Goal: Task Accomplishment & Management: Manage account settings

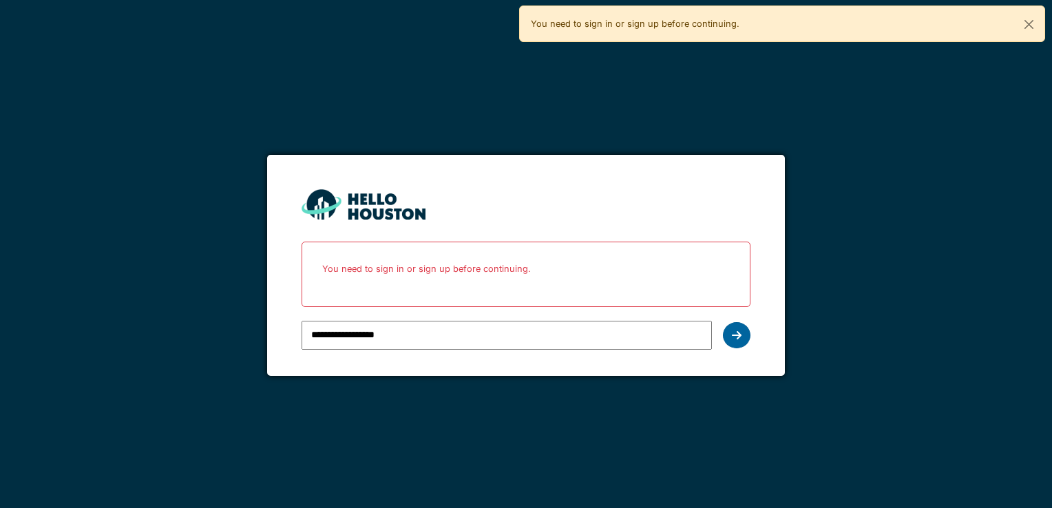
click at [736, 342] on div at bounding box center [737, 335] width 28 height 26
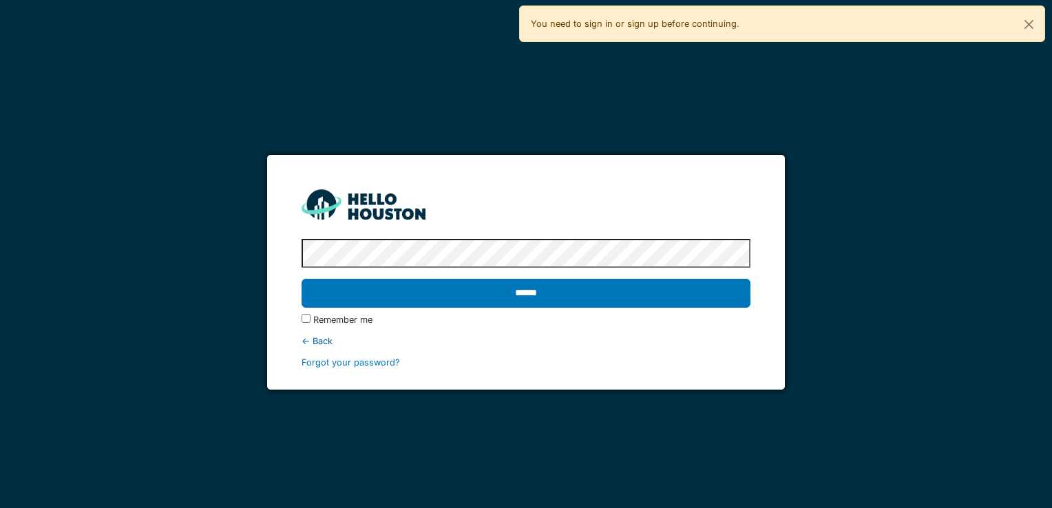
click at [503, 304] on input "******" at bounding box center [526, 293] width 448 height 29
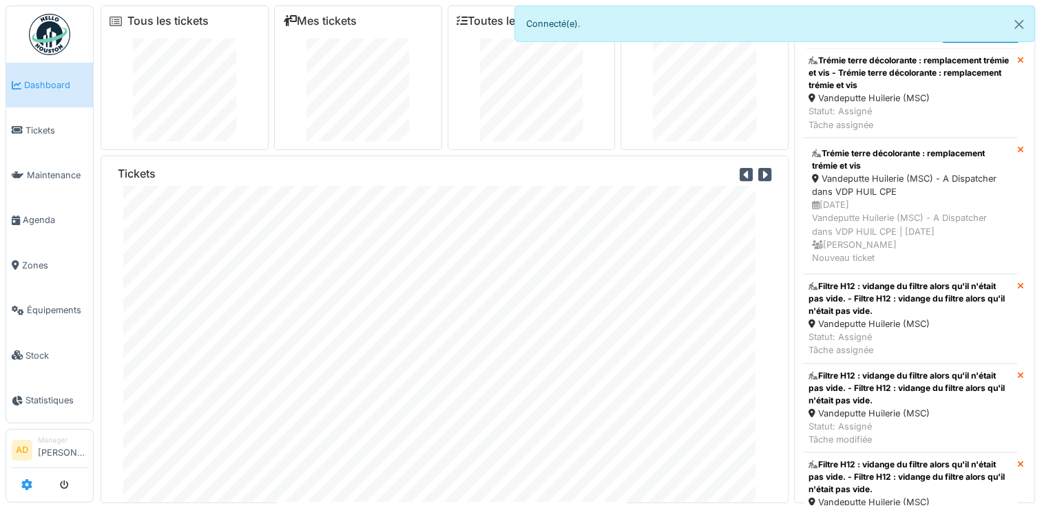
click at [28, 486] on icon at bounding box center [26, 484] width 11 height 11
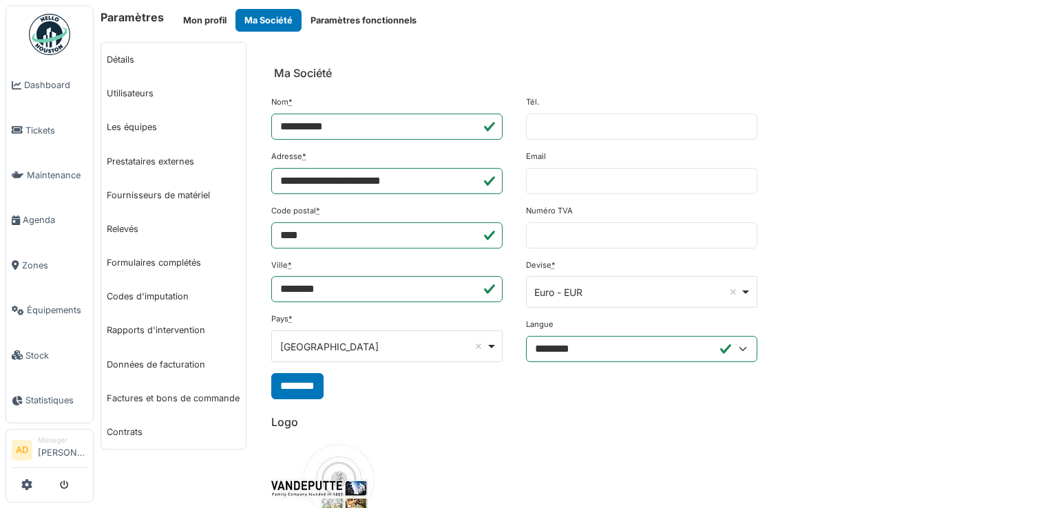
click at [55, 449] on li "Manager Antoine Delmarre" at bounding box center [63, 450] width 50 height 30
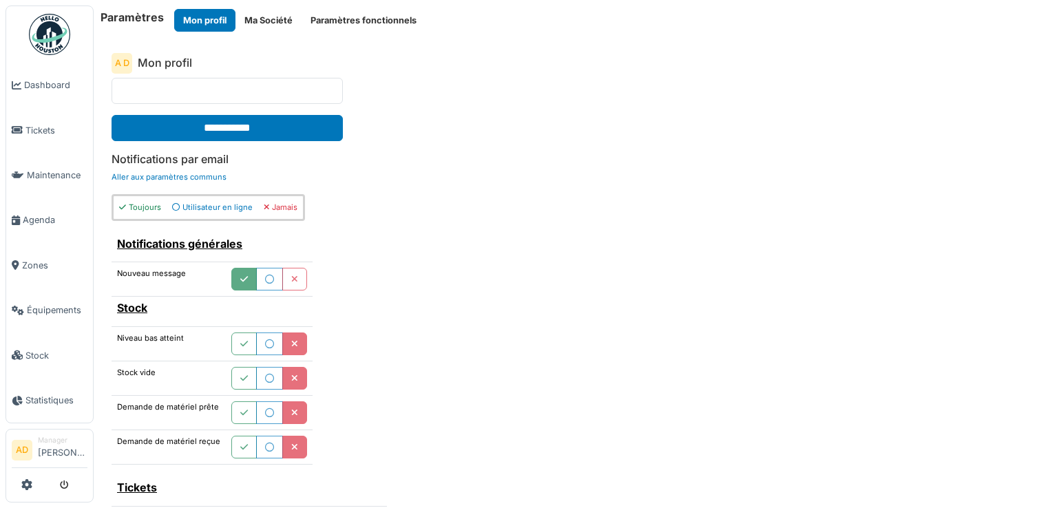
scroll to position [344, 0]
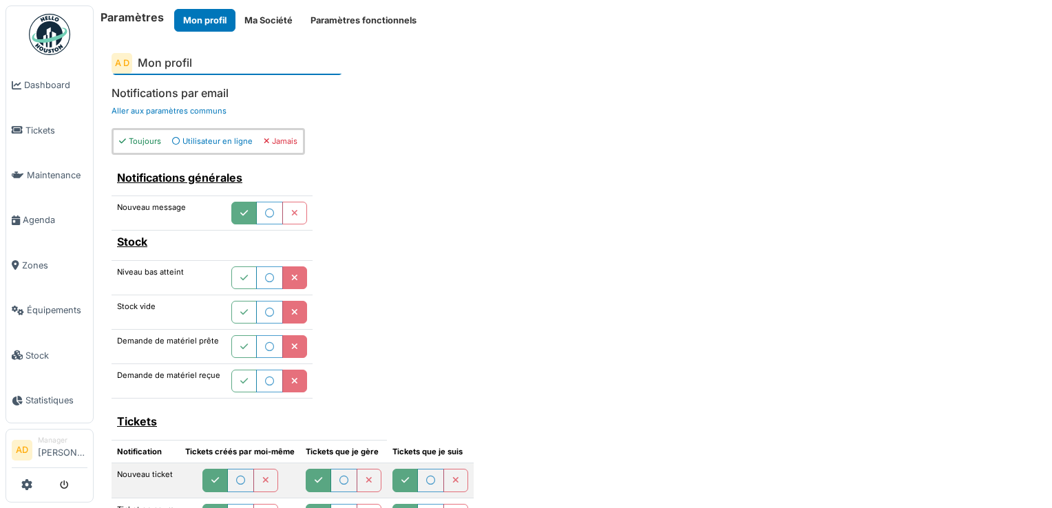
click at [291, 274] on icon "button" at bounding box center [294, 278] width 7 height 9
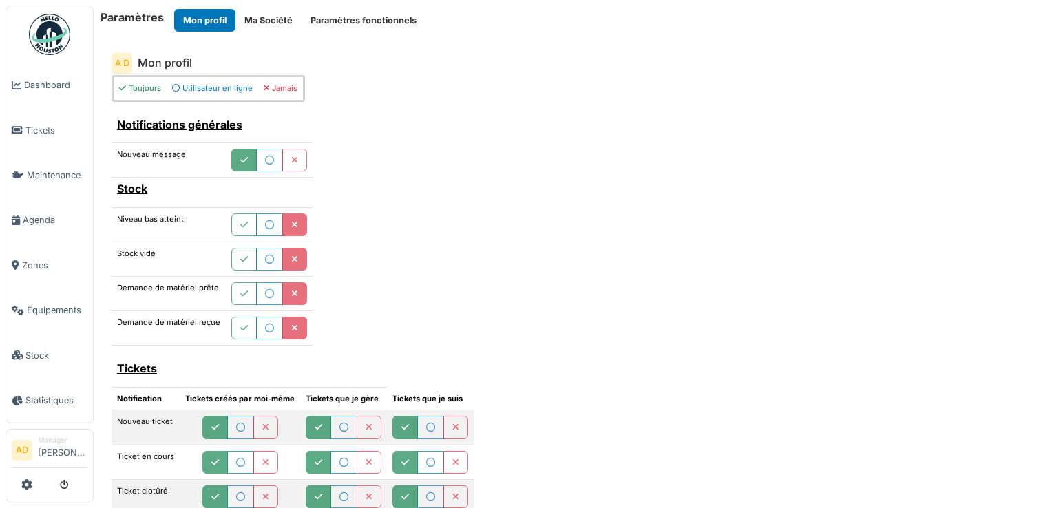
scroll to position [482, 0]
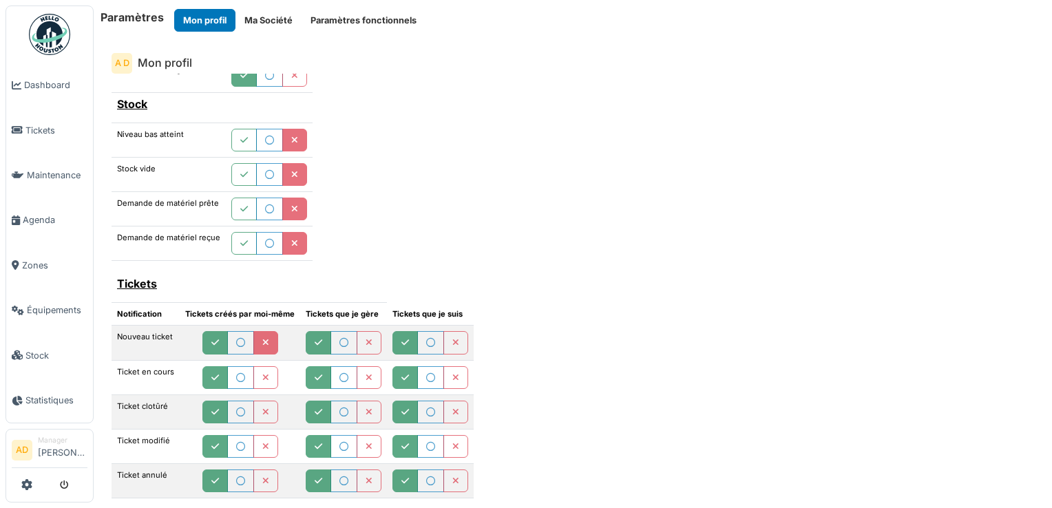
click at [266, 339] on icon "button" at bounding box center [265, 343] width 7 height 9
click at [259, 366] on button "button" at bounding box center [265, 377] width 25 height 23
click at [259, 401] on button "button" at bounding box center [265, 412] width 25 height 23
click at [262, 443] on icon "button" at bounding box center [265, 447] width 7 height 9
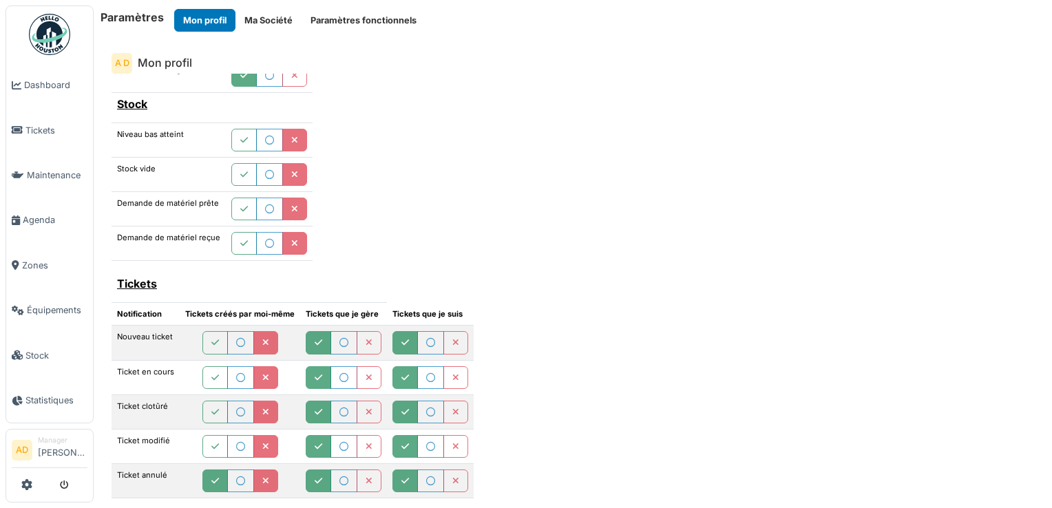
click at [262, 477] on icon "button" at bounding box center [265, 481] width 7 height 9
click at [366, 344] on button "button" at bounding box center [369, 342] width 25 height 23
click at [366, 374] on icon "button" at bounding box center [369, 378] width 7 height 9
click at [366, 408] on icon "button" at bounding box center [369, 412] width 7 height 9
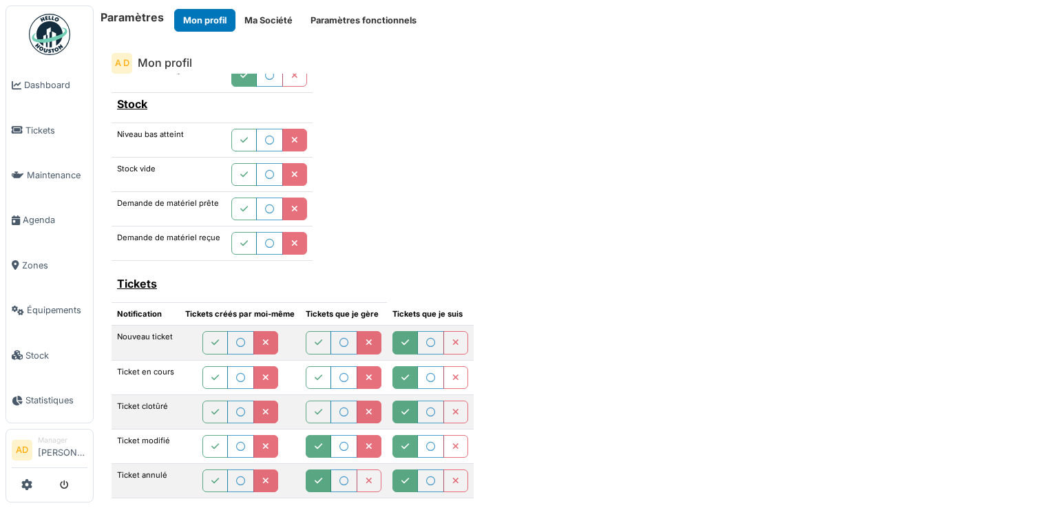
click at [366, 443] on icon "button" at bounding box center [369, 447] width 7 height 9
click at [366, 477] on icon "button" at bounding box center [369, 481] width 7 height 9
click at [452, 340] on icon "button" at bounding box center [455, 343] width 7 height 9
click at [452, 374] on icon "button" at bounding box center [455, 378] width 7 height 9
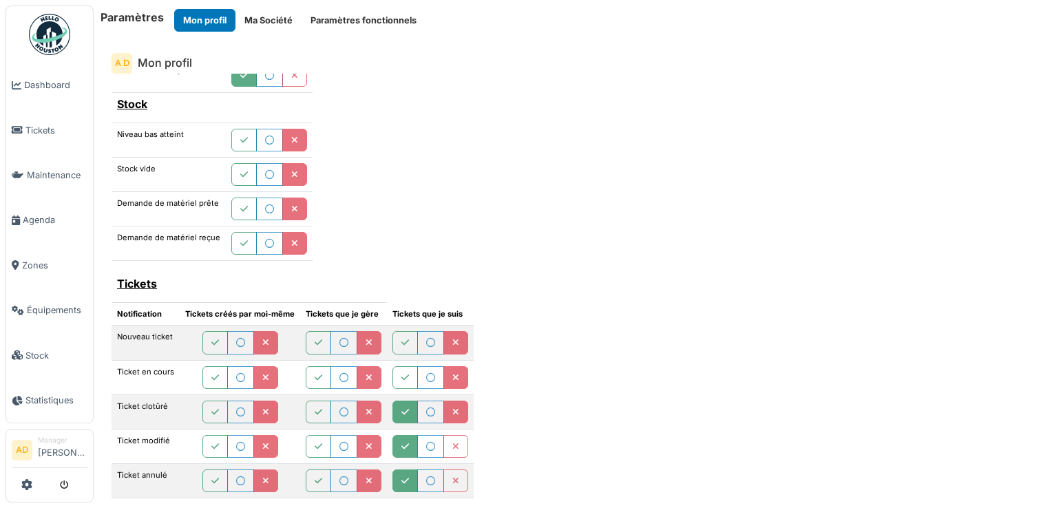
click at [452, 401] on button "button" at bounding box center [456, 412] width 25 height 23
click at [452, 443] on icon "button" at bounding box center [455, 447] width 7 height 9
click at [446, 470] on button "button" at bounding box center [456, 481] width 25 height 23
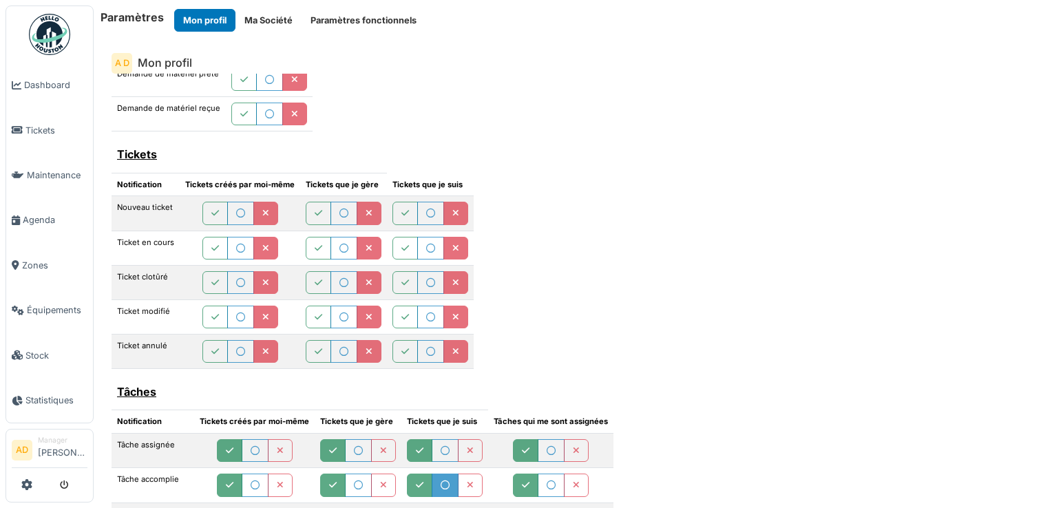
scroll to position [620, 0]
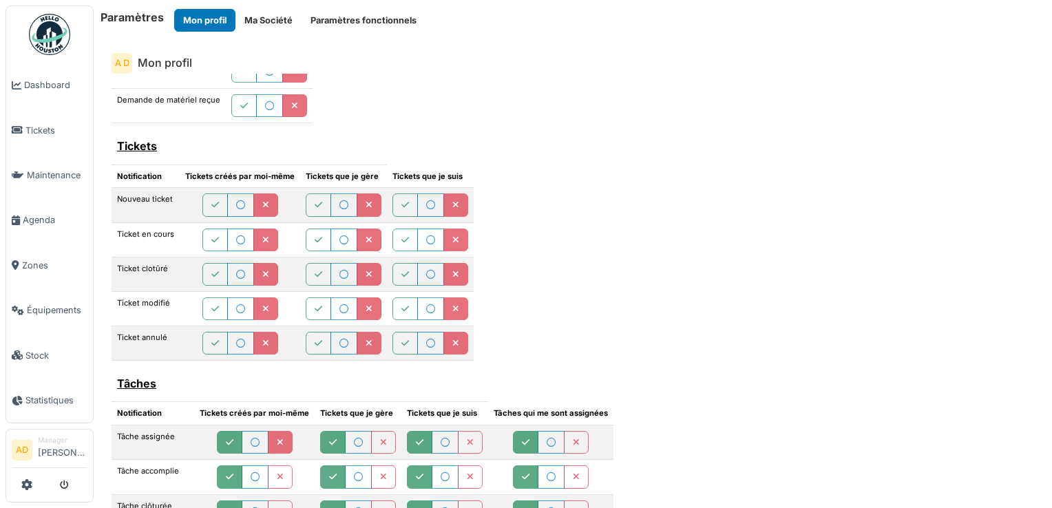
click at [279, 439] on icon "button" at bounding box center [280, 443] width 7 height 9
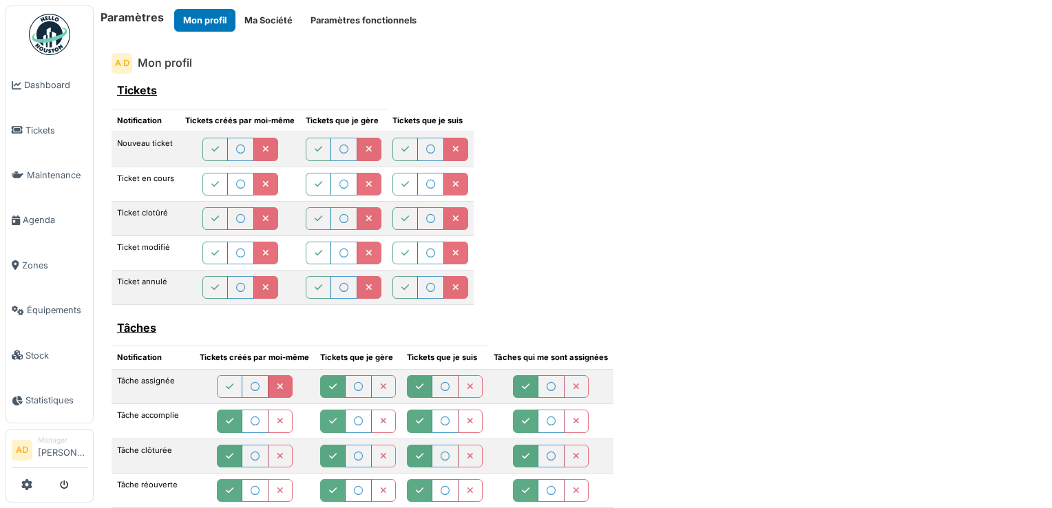
scroll to position [758, 0]
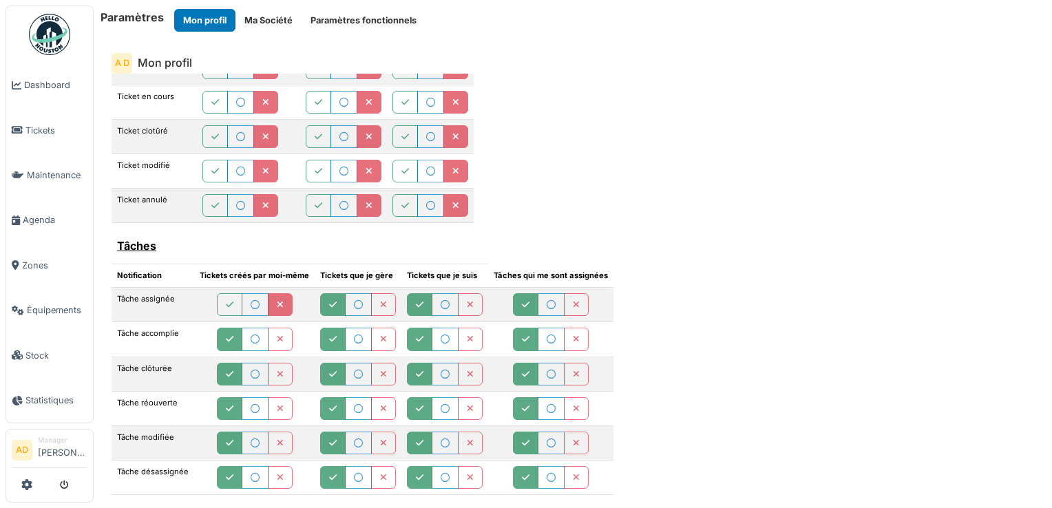
drag, startPoint x: 280, startPoint y: 334, endPoint x: 280, endPoint y: 346, distance: 11.7
click at [280, 335] on icon "button" at bounding box center [280, 339] width 7 height 9
click at [282, 365] on button "button" at bounding box center [280, 374] width 25 height 23
click at [278, 405] on icon "button" at bounding box center [280, 409] width 7 height 9
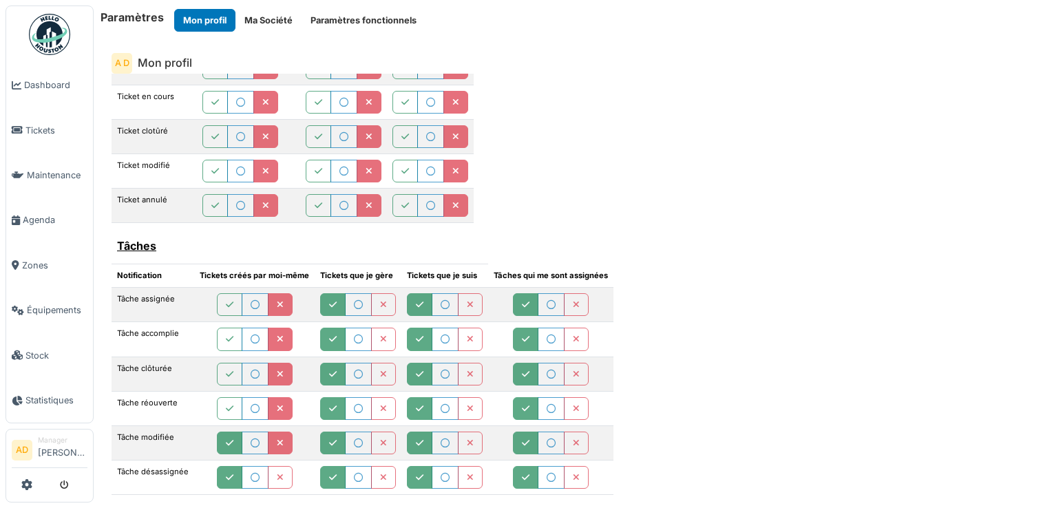
click at [278, 432] on button "button" at bounding box center [280, 443] width 25 height 23
click at [278, 466] on button "button" at bounding box center [280, 477] width 25 height 23
click at [380, 301] on icon "button" at bounding box center [383, 305] width 7 height 9
click at [380, 328] on button "button" at bounding box center [383, 339] width 25 height 23
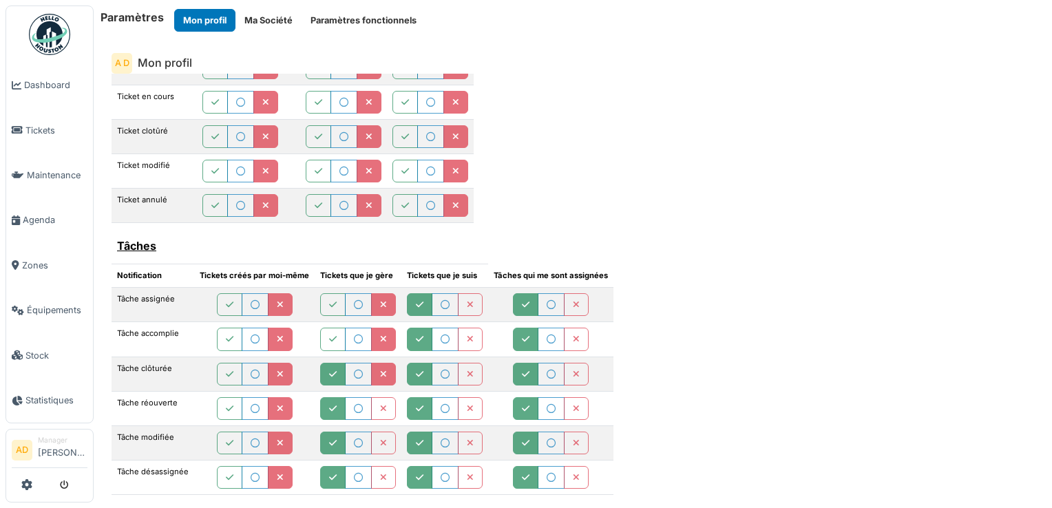
click at [380, 371] on icon "button" at bounding box center [383, 375] width 7 height 9
click at [380, 405] on icon "button" at bounding box center [383, 409] width 7 height 9
click at [380, 439] on icon "button" at bounding box center [383, 443] width 7 height 9
click at [380, 466] on button "button" at bounding box center [383, 477] width 25 height 23
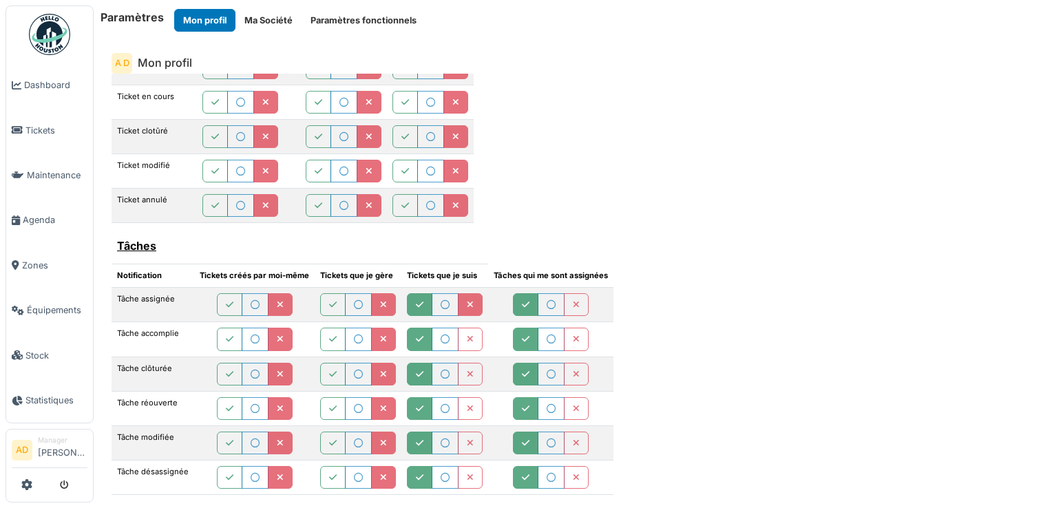
click at [467, 301] on icon "button" at bounding box center [470, 305] width 7 height 9
click at [464, 328] on button "button" at bounding box center [470, 339] width 25 height 23
drag, startPoint x: 465, startPoint y: 358, endPoint x: 464, endPoint y: 374, distance: 15.9
click at [465, 363] on button "button" at bounding box center [470, 374] width 25 height 23
click at [467, 405] on icon "button" at bounding box center [470, 409] width 7 height 9
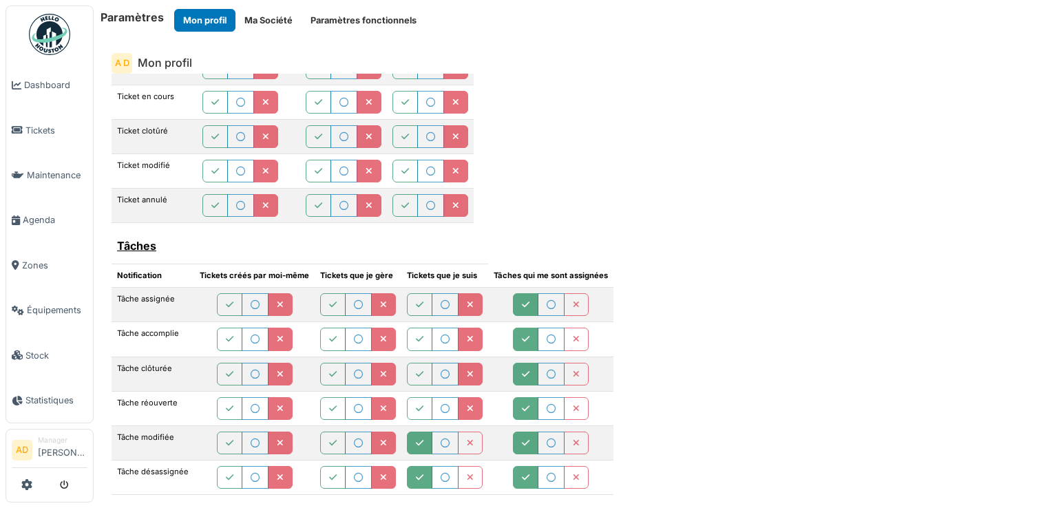
drag, startPoint x: 466, startPoint y: 428, endPoint x: 468, endPoint y: 449, distance: 20.8
click at [467, 439] on icon "button" at bounding box center [470, 443] width 7 height 9
click at [468, 474] on icon "button" at bounding box center [470, 478] width 7 height 9
click at [573, 301] on icon "button" at bounding box center [576, 305] width 7 height 9
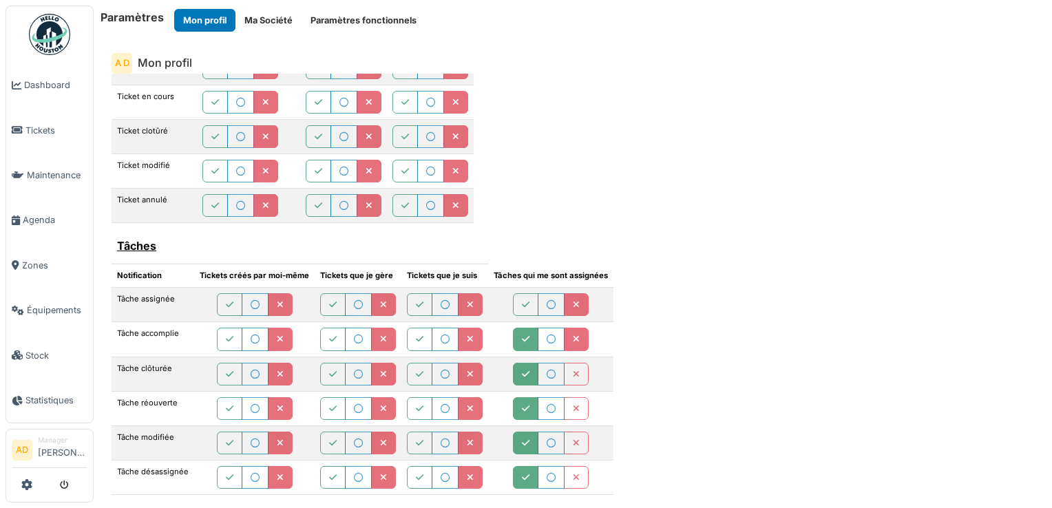
click at [573, 335] on icon "button" at bounding box center [576, 339] width 7 height 9
click at [574, 370] on button "button" at bounding box center [576, 374] width 25 height 23
click at [572, 397] on button "button" at bounding box center [576, 408] width 25 height 23
click at [570, 432] on button "button" at bounding box center [576, 443] width 25 height 23
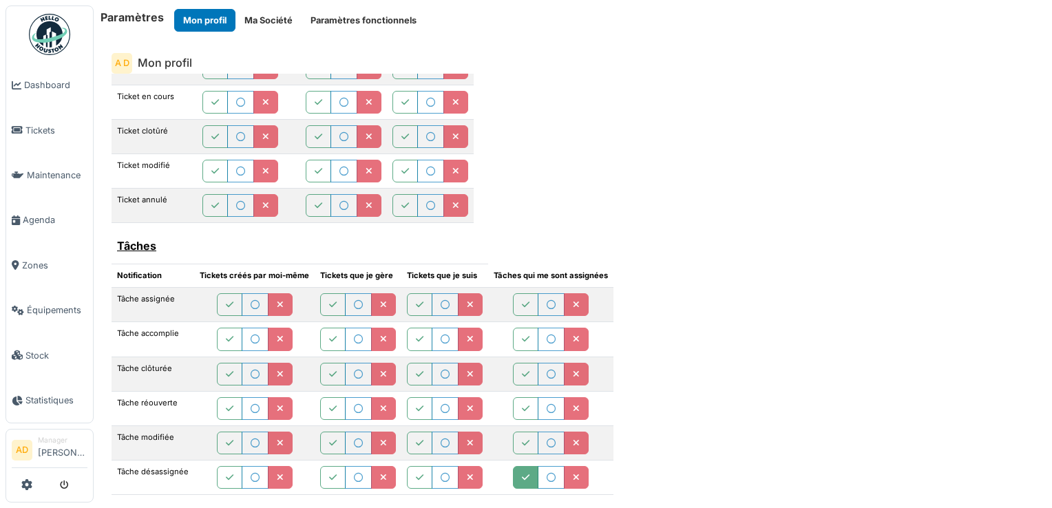
click at [573, 474] on icon "button" at bounding box center [576, 478] width 7 height 9
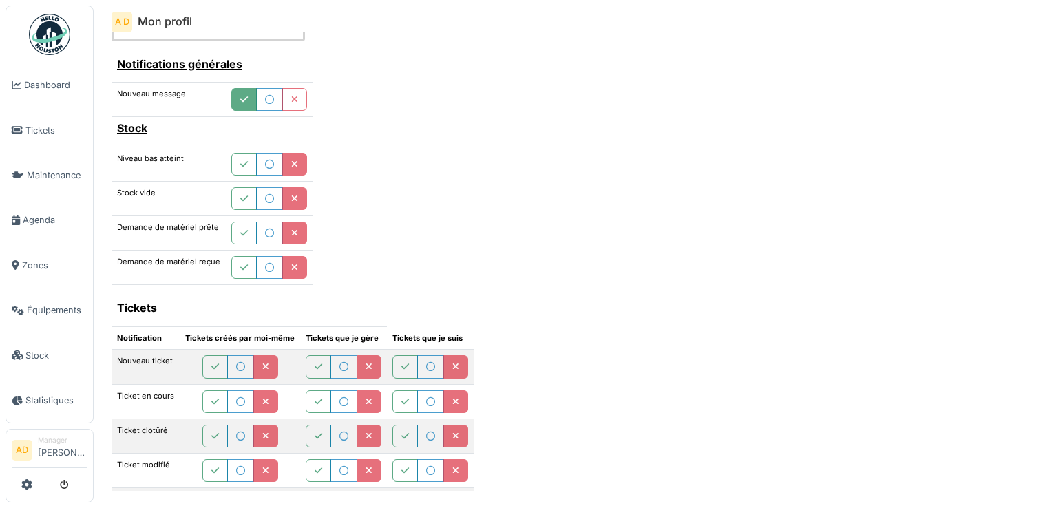
scroll to position [348, 0]
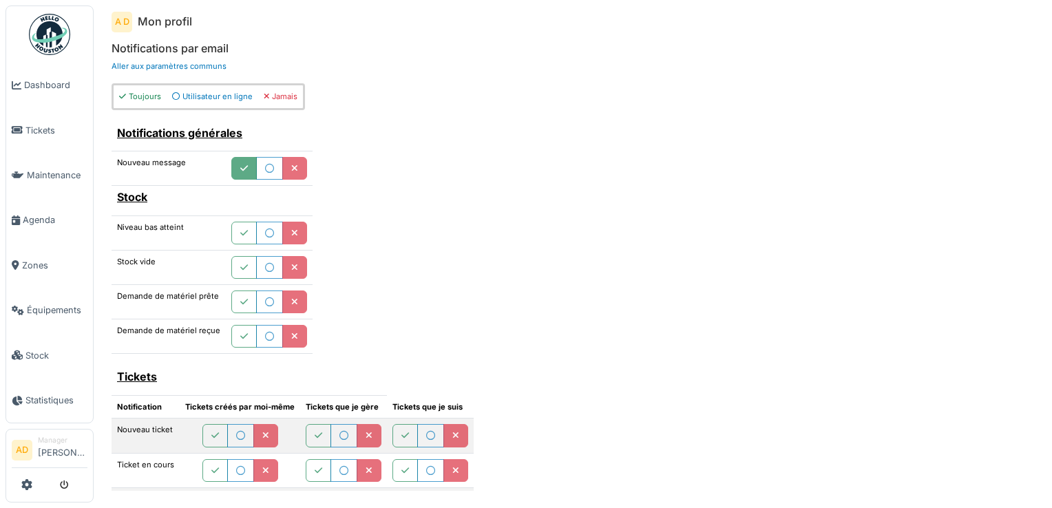
click at [295, 167] on button "button" at bounding box center [294, 168] width 25 height 23
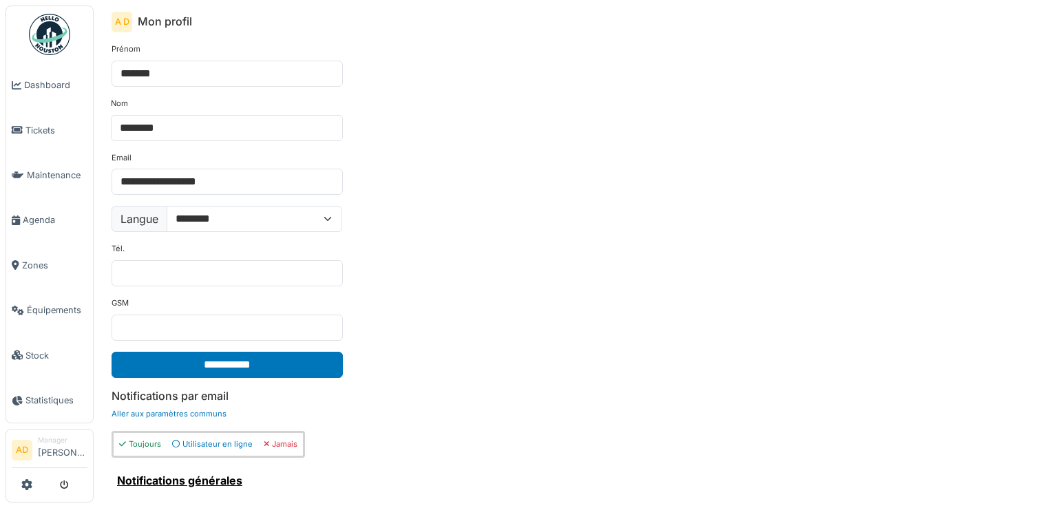
scroll to position [0, 0]
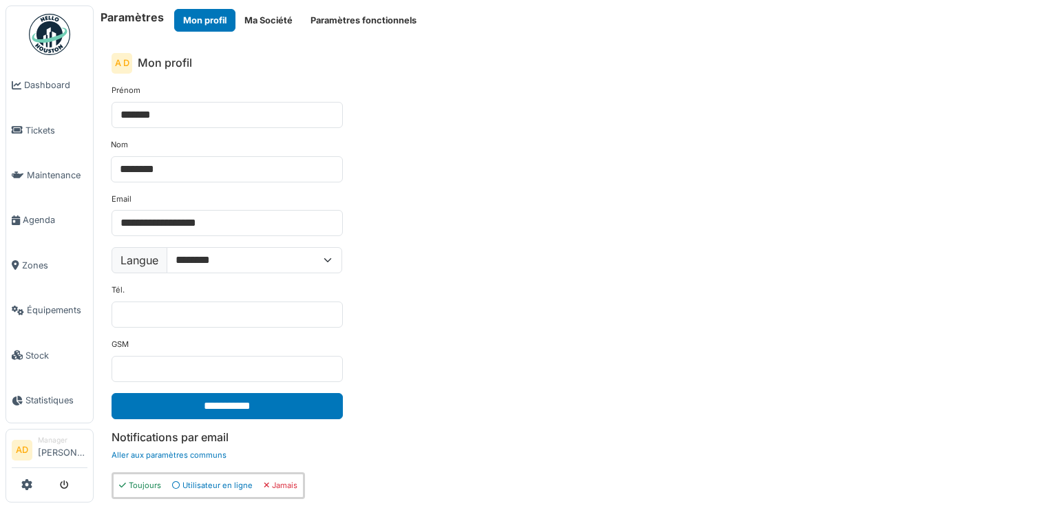
click at [20, 487] on div at bounding box center [50, 485] width 76 height 23
click at [27, 483] on icon at bounding box center [26, 484] width 11 height 11
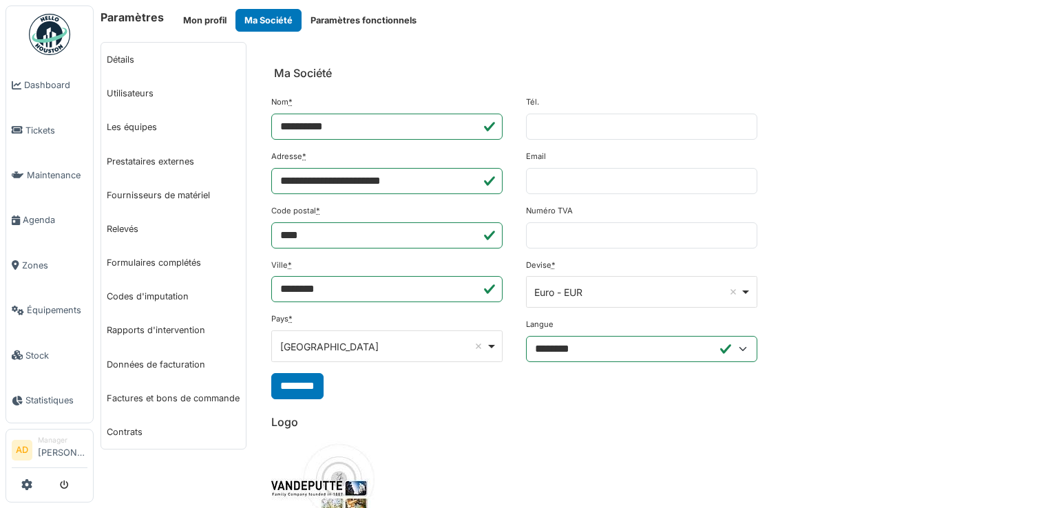
click at [36, 451] on link "AD Manager Antoine Delmarre" at bounding box center [50, 451] width 76 height 33
